Goal: Task Accomplishment & Management: Complete application form

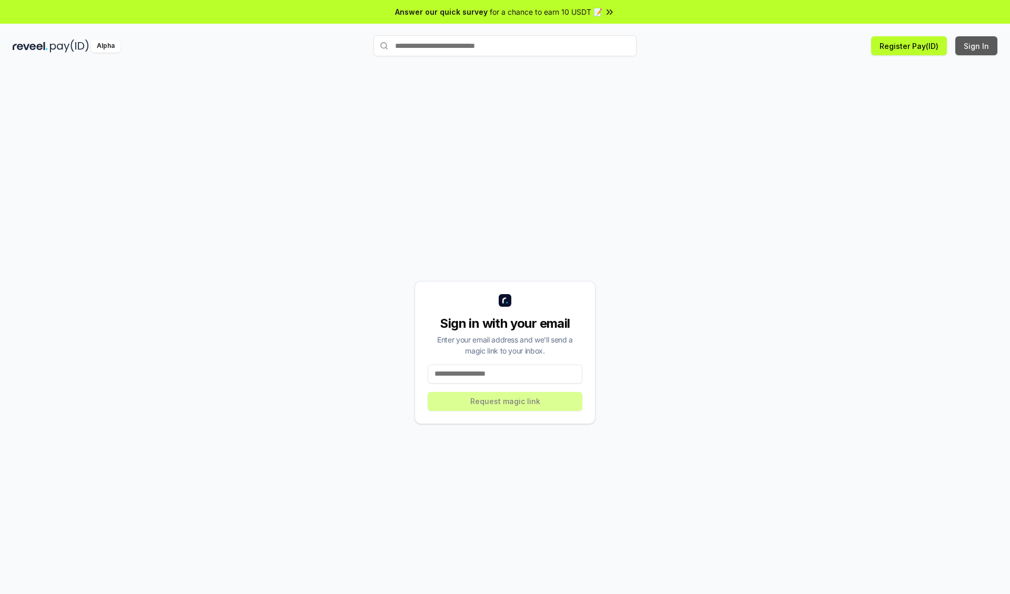
click at [977, 46] on button "Sign In" at bounding box center [976, 45] width 42 height 19
type input "**********"
click at [505, 401] on button "Request magic link" at bounding box center [505, 401] width 155 height 19
